Goal: Book appointment/travel/reservation

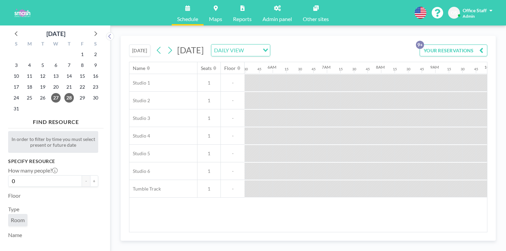
scroll to position [0, 297]
click at [91, 29] on icon at bounding box center [95, 33] width 9 height 9
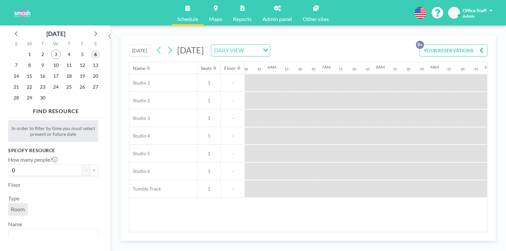
click at [91, 51] on span "6" at bounding box center [95, 53] width 9 height 9
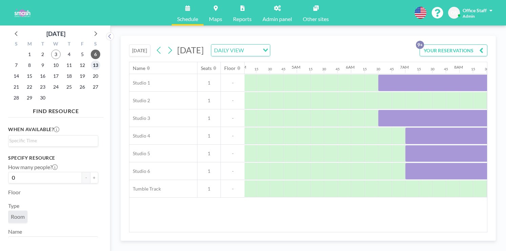
click at [91, 60] on span "13" at bounding box center [95, 64] width 9 height 9
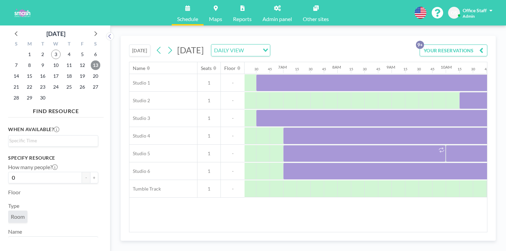
scroll to position [0, 341]
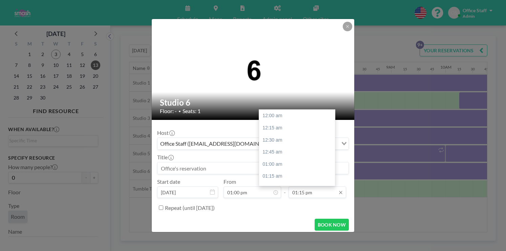
scroll to position [574, 0]
click at [262, 212] on div "02:00 pm" at bounding box center [297, 218] width 76 height 12
type input "02:00 pm"
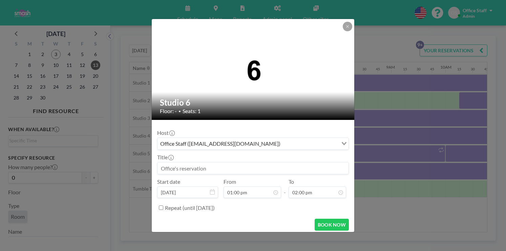
click at [186, 162] on input at bounding box center [253, 168] width 191 height 12
click at [194, 162] on input "Crew Class" at bounding box center [253, 168] width 191 height 12
drag, startPoint x: 213, startPoint y: 159, endPoint x: 173, endPoint y: 158, distance: 40.7
click at [173, 158] on form "Host Office Staff ([EMAIL_ADDRESS][DOMAIN_NAME]) Loading... Title Crew Fall Cla…" at bounding box center [253, 178] width 203 height 116
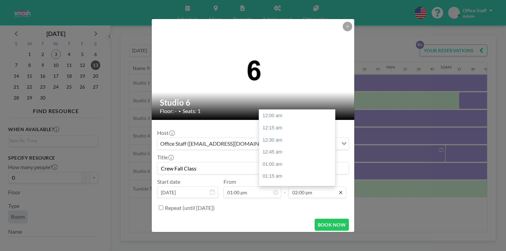
scroll to position [606, 0]
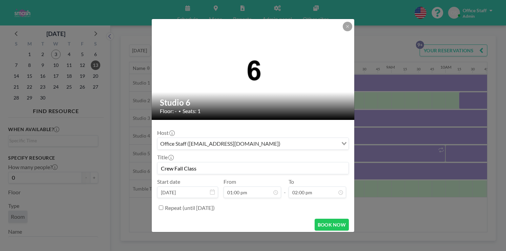
type input "Crew Fall Class"
drag, startPoint x: 211, startPoint y: 155, endPoint x: 225, endPoint y: 164, distance: 16.7
click at [225, 164] on div "Host Office Staff ([EMAIL_ADDRESS][DOMAIN_NAME]) Loading... Title Crew Fall Cla…" at bounding box center [253, 169] width 192 height 88
click at [319, 218] on button "BOOK NOW" at bounding box center [332, 224] width 34 height 12
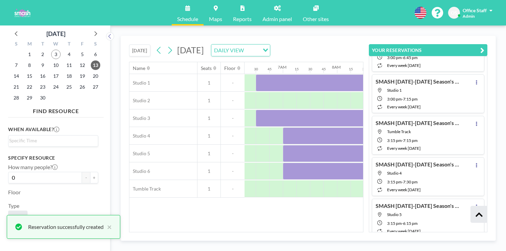
scroll to position [202, 0]
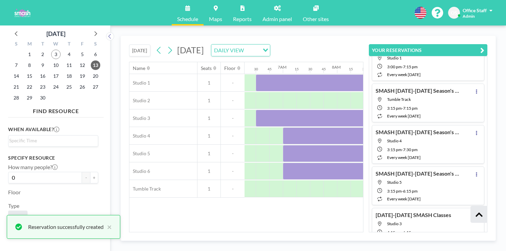
click at [485, 46] on icon "button" at bounding box center [483, 50] width 4 height 8
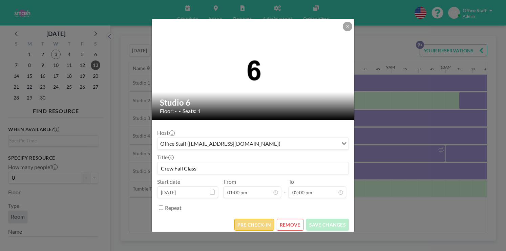
click at [255, 218] on button "PRE CHECK-IN" at bounding box center [255, 224] width 40 height 12
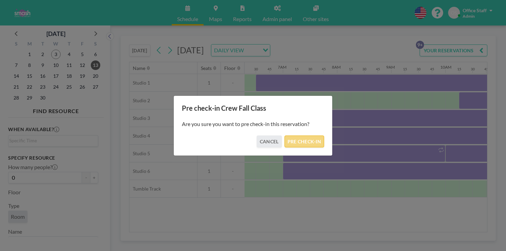
click at [299, 138] on button "PRE CHECK-IN" at bounding box center [305, 141] width 40 height 12
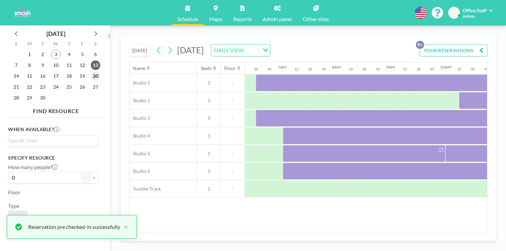
click at [91, 71] on span "20" at bounding box center [95, 75] width 9 height 9
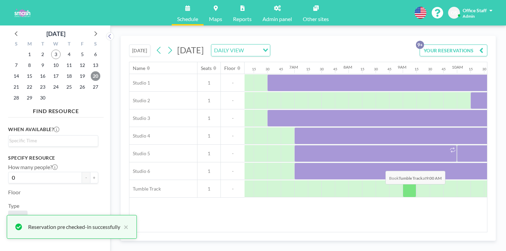
scroll to position [0, 341]
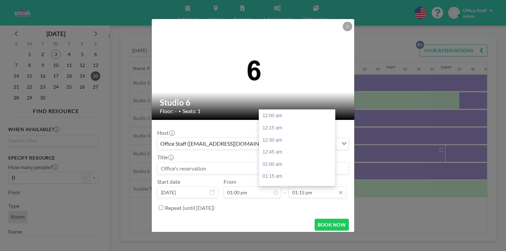
scroll to position [574, 0]
click at [275, 212] on div "02:00 pm" at bounding box center [297, 218] width 76 height 12
type input "02:00 pm"
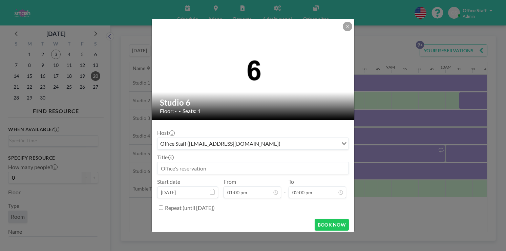
click at [207, 162] on input at bounding box center [253, 168] width 191 height 12
paste input "Crew Fall Class"
type input "Crew Fall Class"
click at [320, 218] on button "BOOK NOW" at bounding box center [332, 224] width 34 height 12
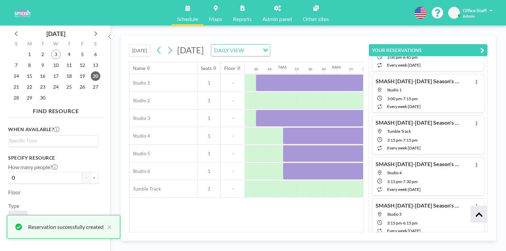
scroll to position [202, 0]
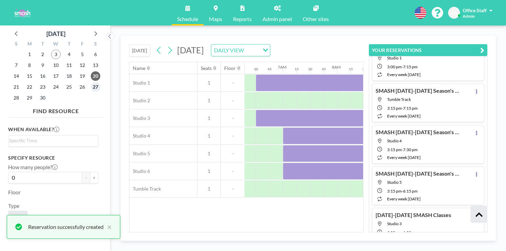
click at [91, 82] on span "27" at bounding box center [95, 86] width 9 height 9
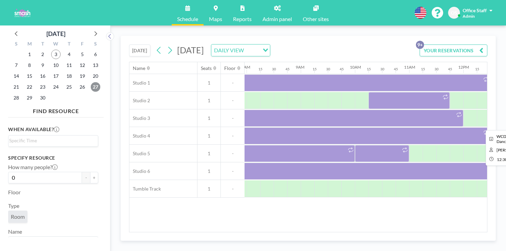
scroll to position [0, 435]
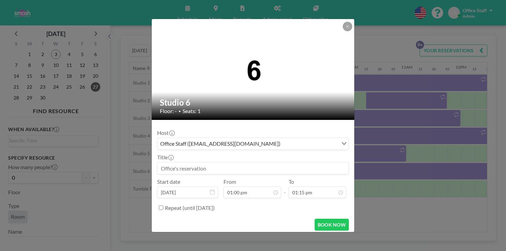
click at [195, 162] on input at bounding box center [253, 168] width 191 height 12
paste input "Crew Fall Class"
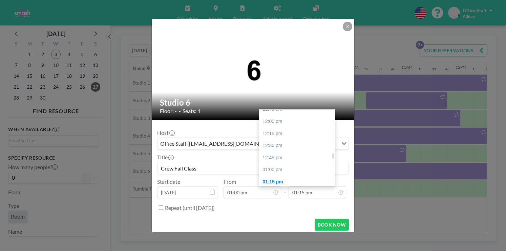
type input "Crew Fall Class"
click at [272, 212] on div "02:00 pm" at bounding box center [297, 218] width 76 height 12
type input "02:00 pm"
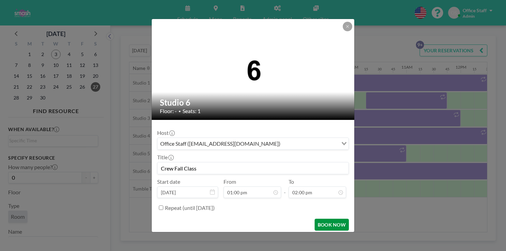
scroll to position [606, 0]
click at [315, 218] on button "BOOK NOW" at bounding box center [332, 224] width 34 height 12
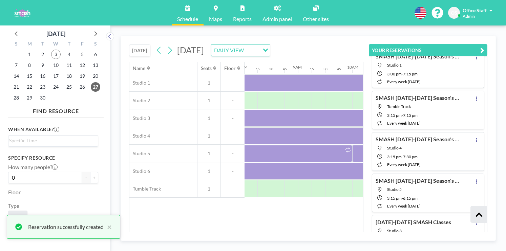
scroll to position [202, 0]
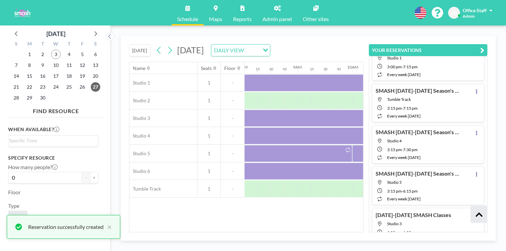
click at [485, 46] on icon "button" at bounding box center [483, 50] width 4 height 8
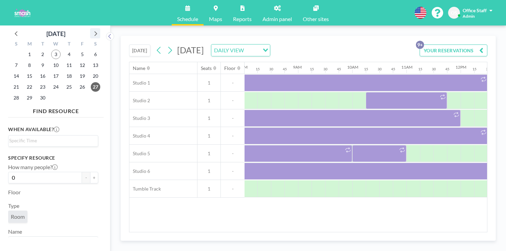
click at [91, 29] on icon at bounding box center [95, 33] width 9 height 9
click at [91, 49] on span "4" at bounding box center [95, 53] width 9 height 9
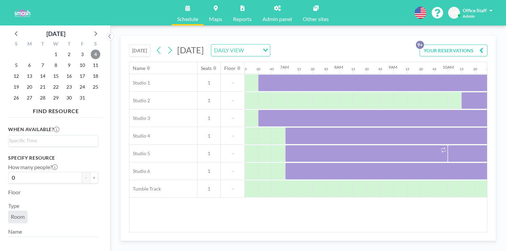
scroll to position [0, 341]
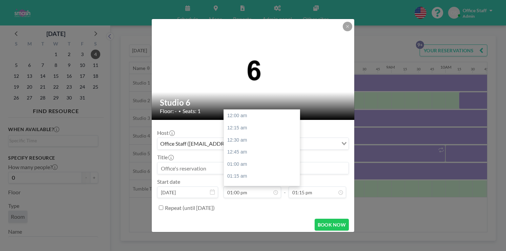
scroll to position [574, 0]
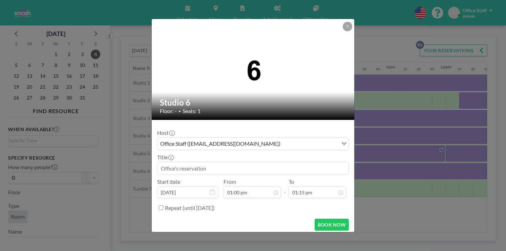
click at [195, 162] on input at bounding box center [253, 168] width 191 height 12
paste input "Crew Fall Class"
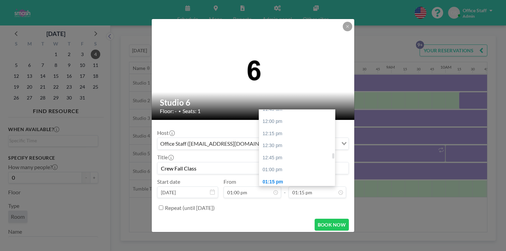
type input "Crew Fall Class"
click at [265, 212] on div "02:00 pm" at bounding box center [297, 218] width 76 height 12
type input "02:00 pm"
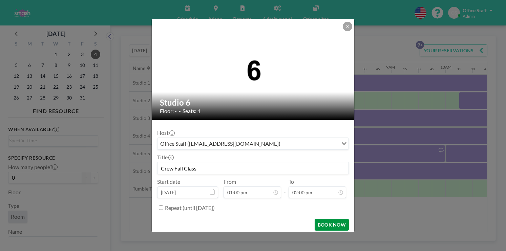
scroll to position [606, 0]
click at [316, 218] on button "BOOK NOW" at bounding box center [332, 224] width 34 height 12
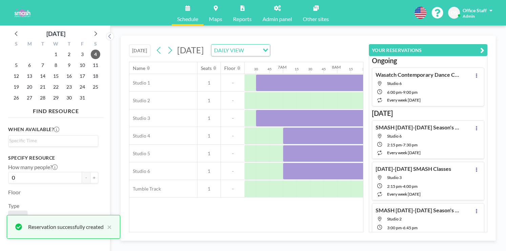
scroll to position [0, 0]
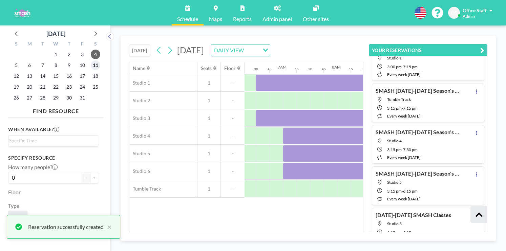
click at [91, 60] on span "11" at bounding box center [95, 64] width 9 height 9
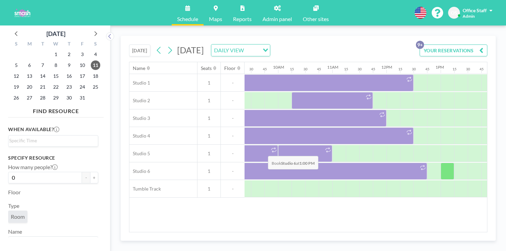
click at [441, 162] on div at bounding box center [448, 170] width 14 height 17
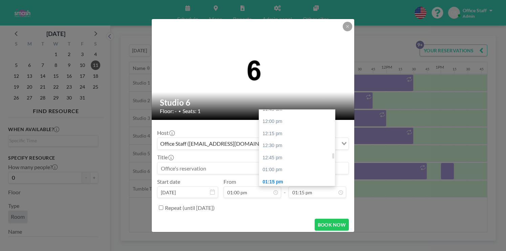
click at [264, 212] on div "02:00 pm" at bounding box center [297, 218] width 76 height 12
type input "02:00 pm"
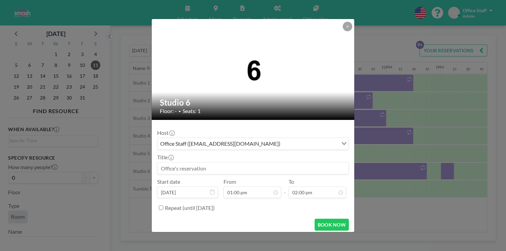
click at [198, 162] on input at bounding box center [253, 168] width 191 height 12
paste input "Crew Fall Class"
type input "Crew Fall Class"
click at [321, 218] on button "BOOK NOW" at bounding box center [332, 224] width 34 height 12
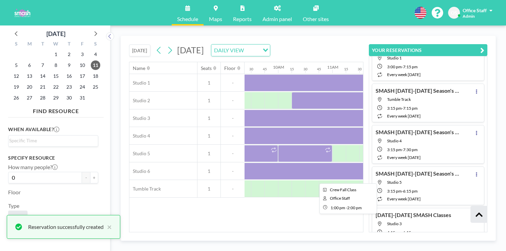
click at [441, 162] on div at bounding box center [468, 170] width 54 height 17
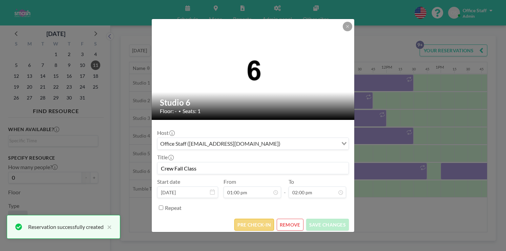
click at [256, 218] on button "PRE CHECK-IN" at bounding box center [255, 224] width 40 height 12
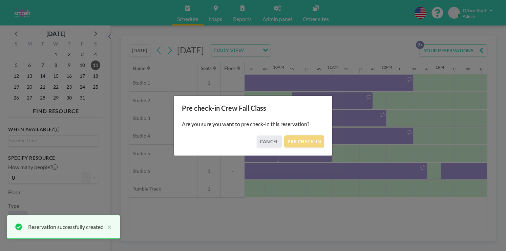
click at [294, 139] on button "PRE CHECK-IN" at bounding box center [305, 141] width 40 height 12
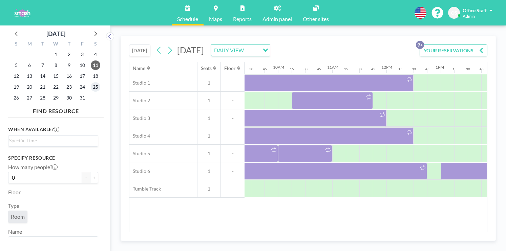
click at [91, 82] on span "25" at bounding box center [95, 86] width 9 height 9
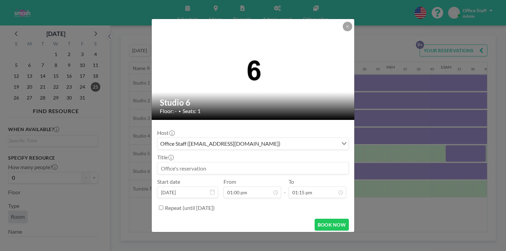
click at [202, 162] on input at bounding box center [253, 168] width 191 height 12
paste input "Crew Fall Class"
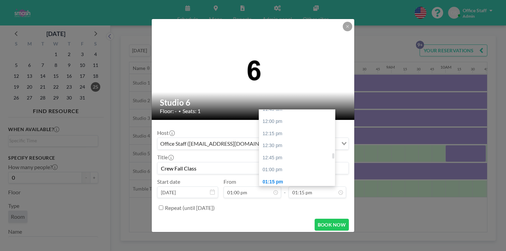
type input "Crew Fall Class"
click at [265, 212] on div "02:00 pm" at bounding box center [297, 218] width 76 height 12
type input "02:00 pm"
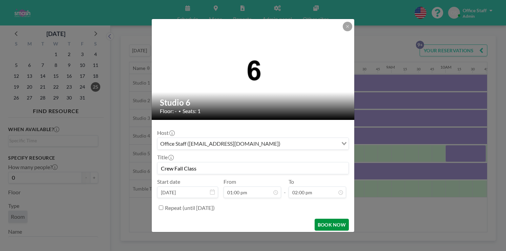
click at [316, 218] on button "BOOK NOW" at bounding box center [332, 224] width 34 height 12
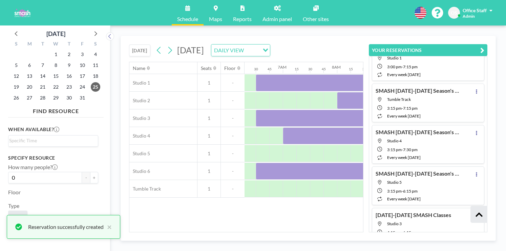
click at [485, 46] on icon "button" at bounding box center [483, 50] width 4 height 8
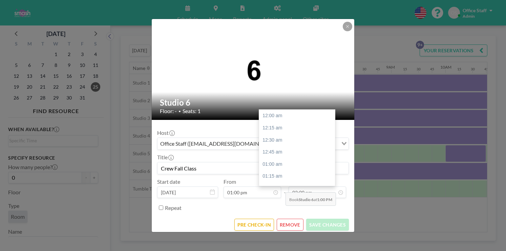
scroll to position [606, 0]
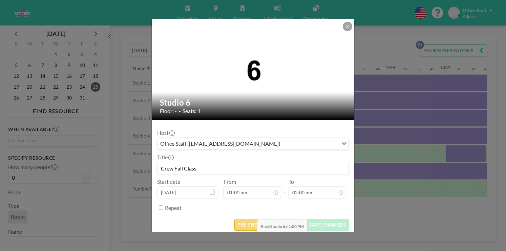
click at [255, 218] on button "PRE CHECK-IN" at bounding box center [255, 224] width 40 height 12
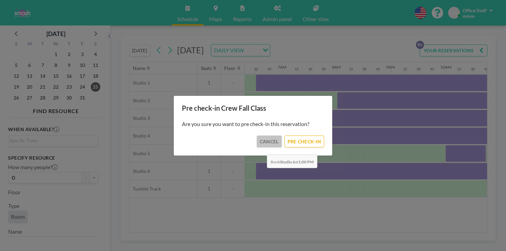
click at [265, 139] on button "CANCEL" at bounding box center [269, 141] width 25 height 12
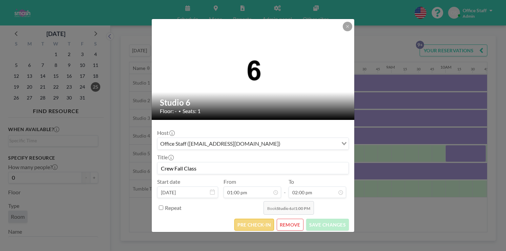
scroll to position [563, 0]
click at [257, 218] on button "PRE CHECK-IN" at bounding box center [255, 224] width 40 height 12
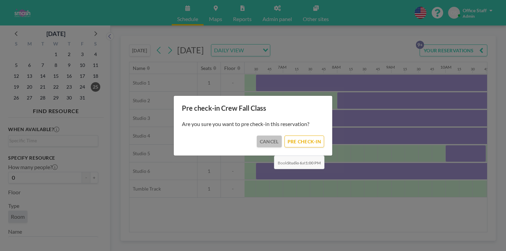
click at [272, 139] on button "CANCEL" at bounding box center [269, 141] width 25 height 12
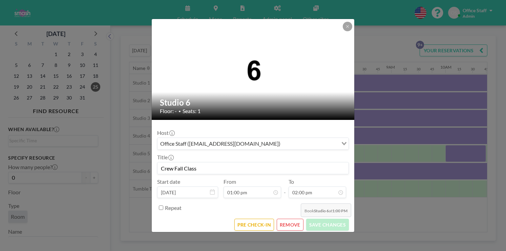
scroll to position [606, 0]
click at [284, 199] on form "Host Office Staff ([EMAIL_ADDRESS][DOMAIN_NAME]) Loading... Title Crew Fall Cla…" at bounding box center [253, 178] width 203 height 116
click at [284, 218] on button "REMOVE" at bounding box center [290, 224] width 27 height 12
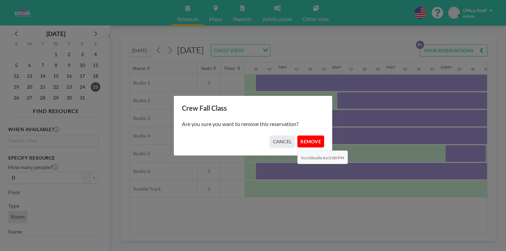
click at [298, 135] on button "REMOVE" at bounding box center [311, 141] width 27 height 12
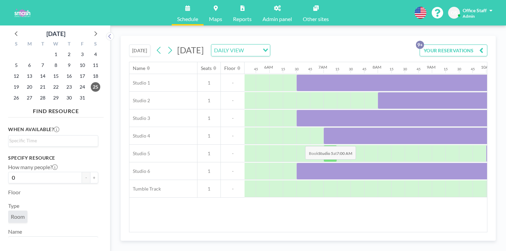
scroll to position [0, 411]
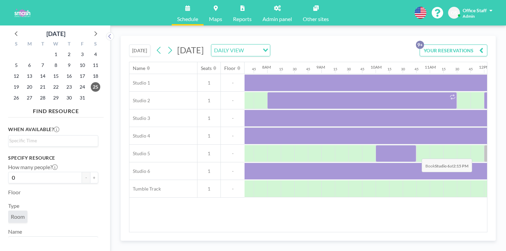
drag, startPoint x: 416, startPoint y: 143, endPoint x: 420, endPoint y: 142, distance: 4.1
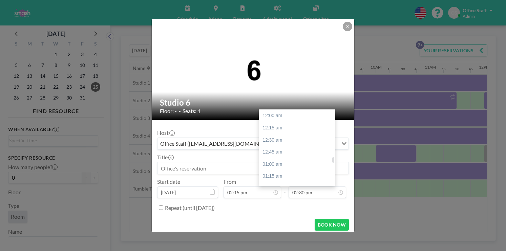
scroll to position [627, 0]
type input "04:00 pm"
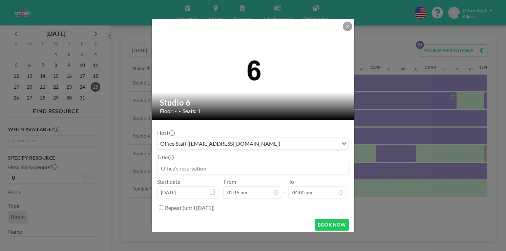
click at [193, 162] on input at bounding box center [253, 168] width 191 height 12
paste input "Crew Fall Class"
type input "Crew Fall Class Performance"
click at [315, 218] on button "BOOK NOW" at bounding box center [332, 224] width 34 height 12
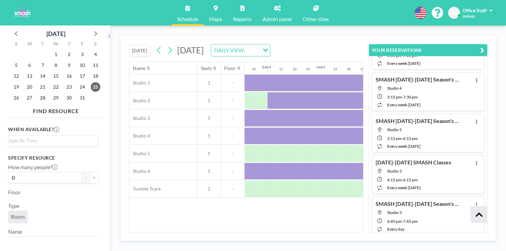
scroll to position [159, 0]
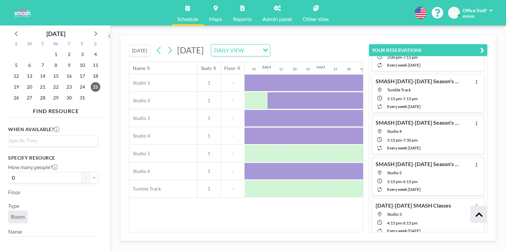
click at [485, 46] on icon "button" at bounding box center [483, 50] width 4 height 8
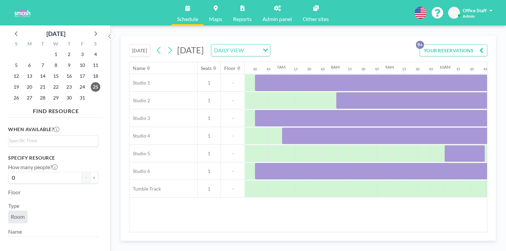
scroll to position [0, 316]
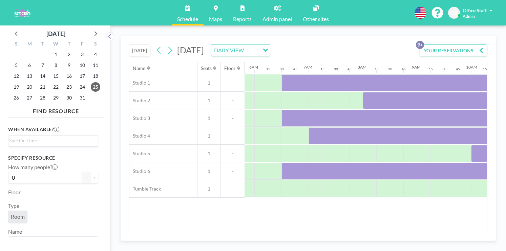
click at [493, 8] on span at bounding box center [491, 10] width 3 height 5
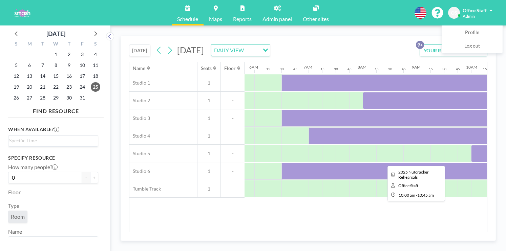
click at [472, 145] on div at bounding box center [492, 153] width 41 height 17
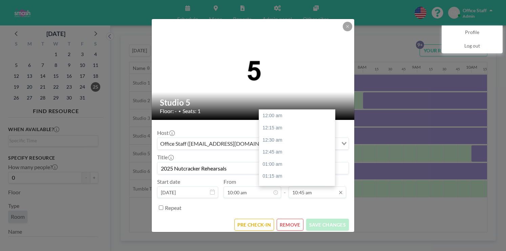
scroll to position [465, 0]
click at [268, 211] on div "11:45 am" at bounding box center [297, 217] width 76 height 12
type input "11:45 am"
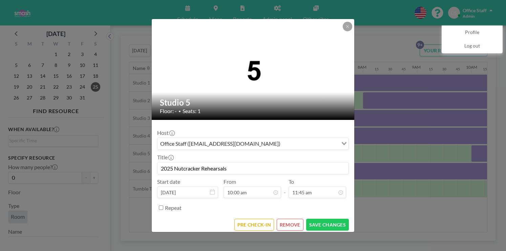
scroll to position [508, 0]
click at [316, 218] on button "SAVE CHANGES" at bounding box center [327, 224] width 43 height 12
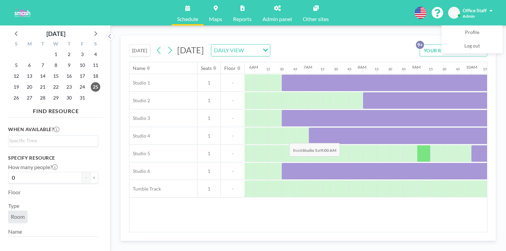
click at [417, 145] on div at bounding box center [424, 153] width 14 height 17
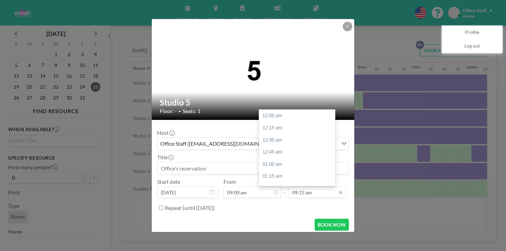
scroll to position [400, 0]
click at [269, 192] on div "10:00 am" at bounding box center [297, 198] width 76 height 12
type input "10:00 am"
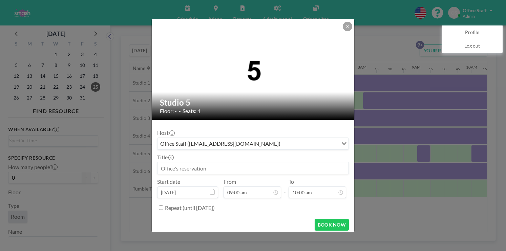
click at [193, 162] on input at bounding box center [253, 168] width 191 height 12
type input "SMASH Crew Class"
click at [315, 218] on button "BOOK NOW" at bounding box center [332, 224] width 34 height 12
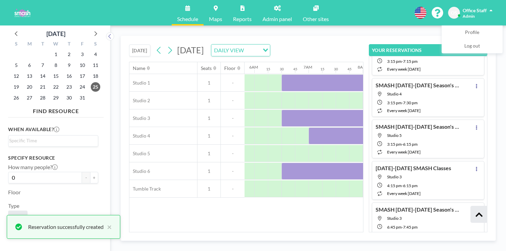
scroll to position [202, 0]
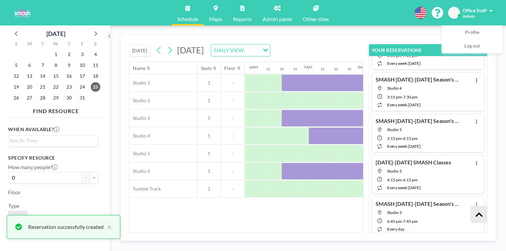
click at [392, 25] on div "[DATE] [DATE] DAILY VIEW Loading... Name Seats Floor 12AM 15 30 45 1AM 15 30 45…" at bounding box center [309, 137] width 396 height 225
click at [364, 36] on div "[DATE] [DATE] DAILY VIEW Loading..." at bounding box center [246, 49] width 235 height 26
click at [364, 44] on div "[DATE] [DATE] DAILY VIEW Loading..." at bounding box center [246, 49] width 235 height 26
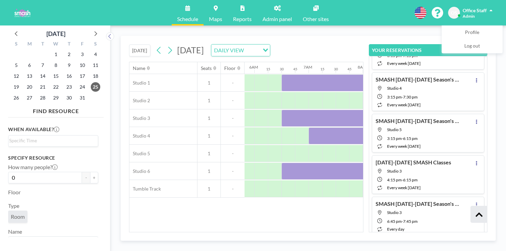
click at [361, 36] on div "[DATE] [DATE] DAILY VIEW Loading..." at bounding box center [246, 49] width 235 height 26
click at [483, 218] on icon at bounding box center [479, 214] width 7 height 8
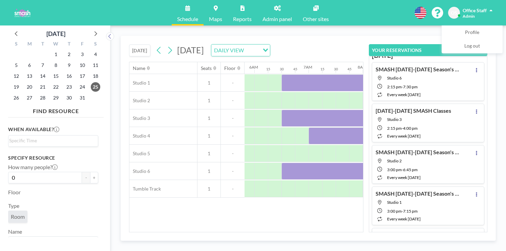
scroll to position [0, 0]
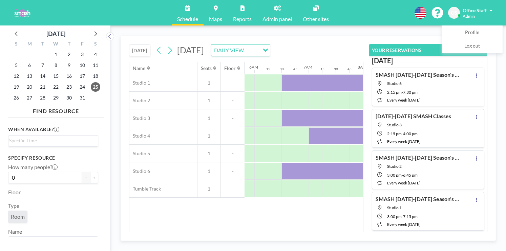
click at [327, 36] on div "[DATE] [DATE] DAILY VIEW Loading... Name Seats Floor 12AM 15 30 45 1AM 15 30 45…" at bounding box center [309, 138] width 376 height 205
